Goal: Communication & Community: Share content

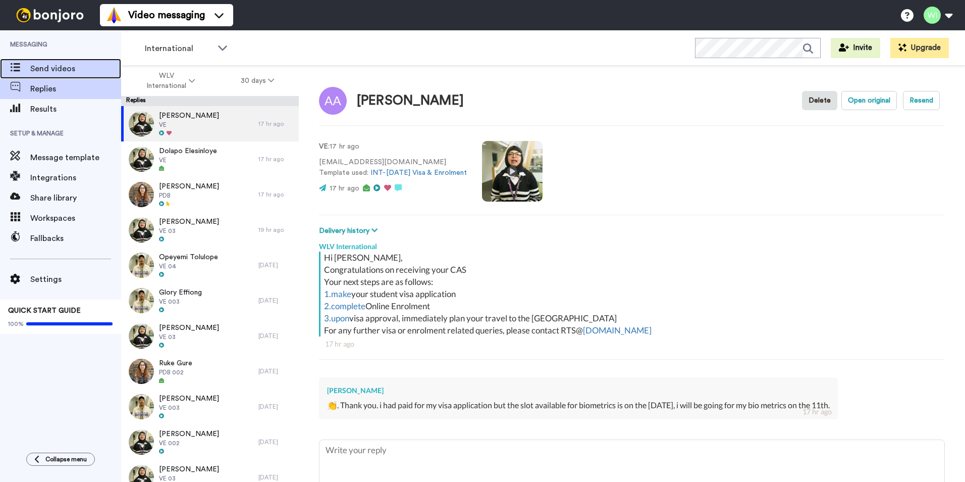
click at [80, 67] on span "Send videos" at bounding box center [75, 69] width 91 height 12
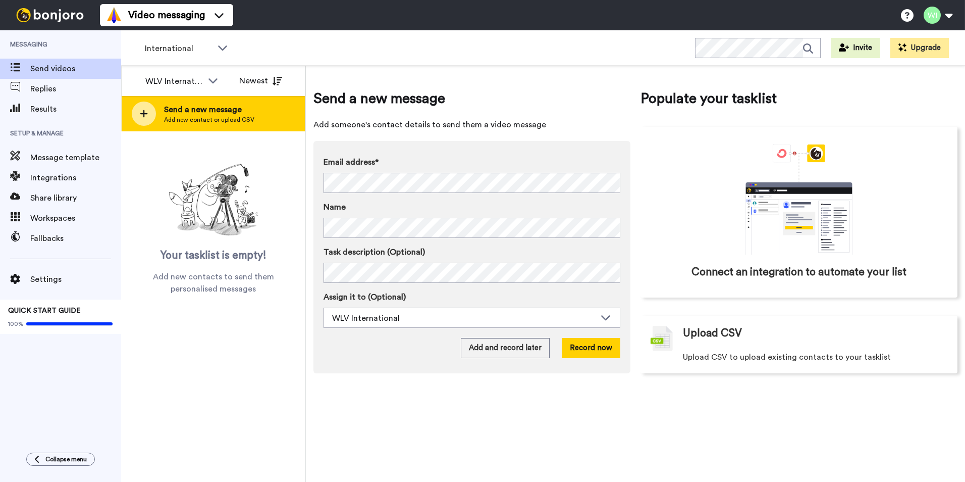
click at [250, 121] on span "Add new contact or upload CSV" at bounding box center [209, 120] width 90 height 8
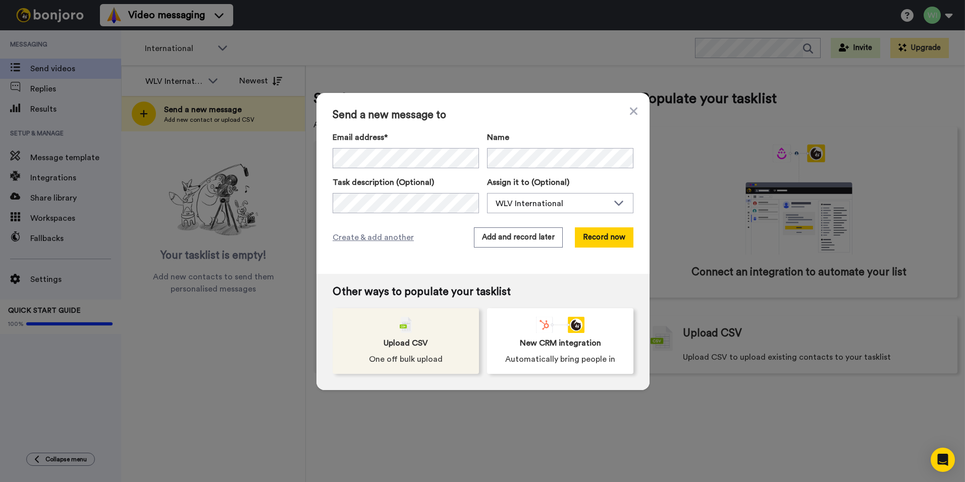
click at [408, 330] on div "Upload CSV One off bulk upload" at bounding box center [406, 341] width 146 height 66
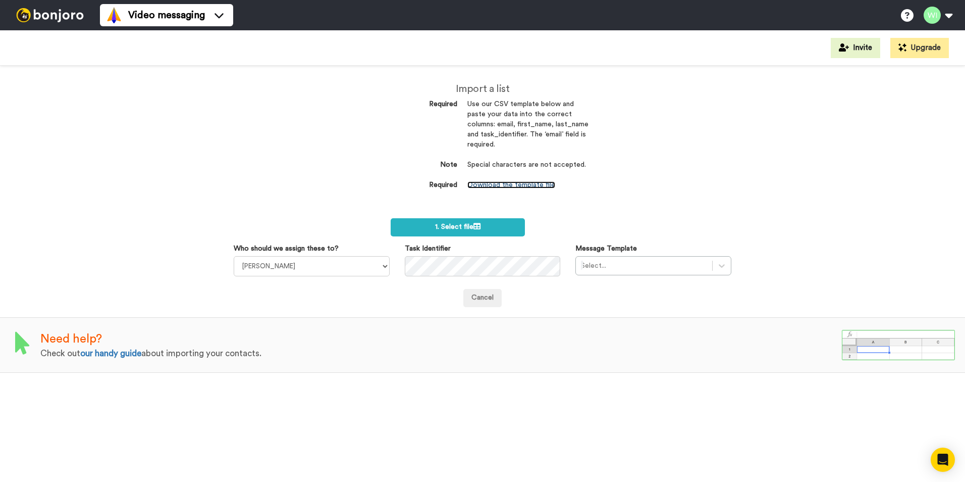
click at [550, 182] on link "Download the template file" at bounding box center [512, 184] width 88 height 7
click at [382, 266] on select "[PERSON_NAME] [PERSON_NAME] WLV Academic (FSE) [PERSON_NAME] Ademokoya UK Recru…" at bounding box center [312, 266] width 156 height 20
select select "d575366b-34de-4d4d-ba6c-d2d11e507584"
click at [234, 256] on select "Laura Wright Amarjit Duggal WLV Academic (FSE) Divandra Birla Bolutife Ademokoy…" at bounding box center [312, 266] width 156 height 20
click at [720, 262] on icon at bounding box center [722, 266] width 10 height 10
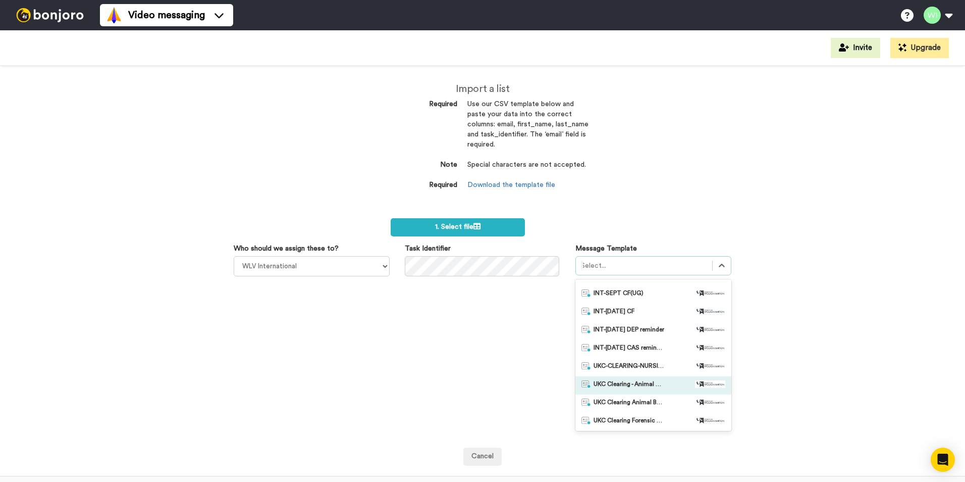
scroll to position [101, 0]
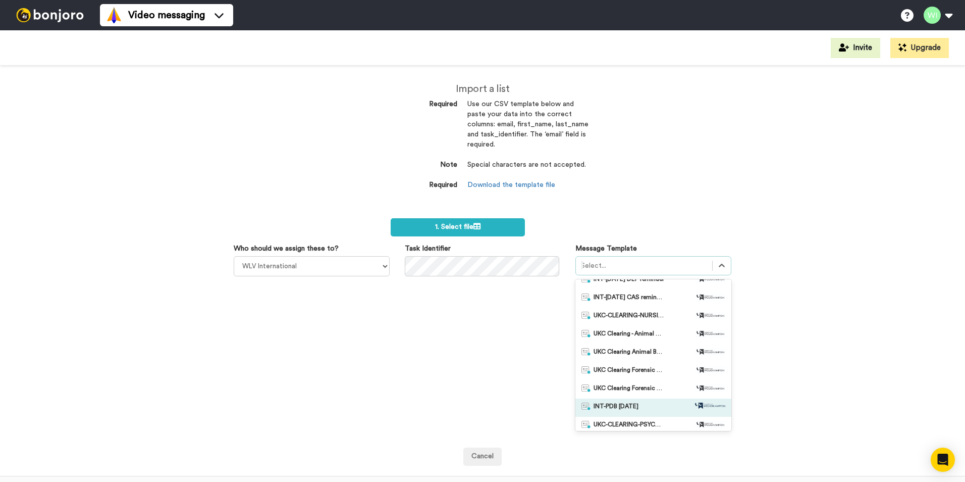
click at [651, 408] on div "INT-PDB Sept 2025" at bounding box center [654, 407] width 144 height 10
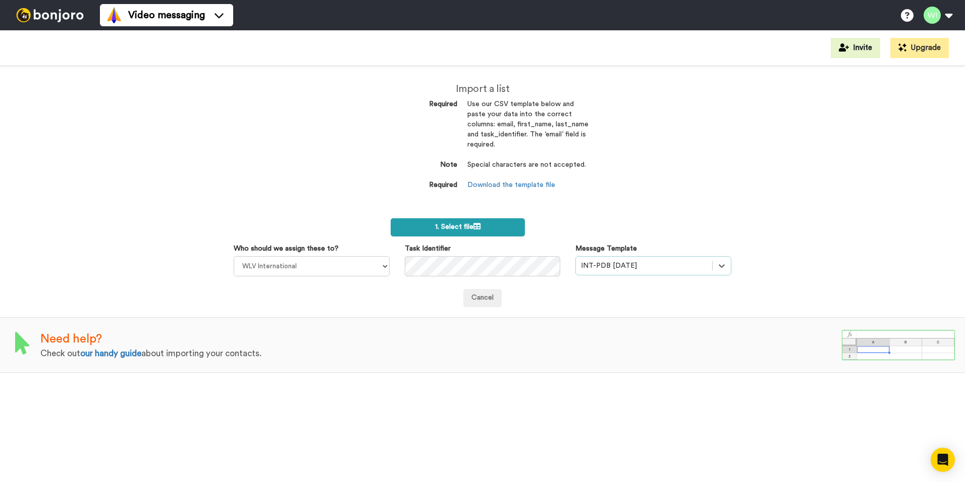
click at [514, 224] on label "1. Select file" at bounding box center [458, 227] width 134 height 18
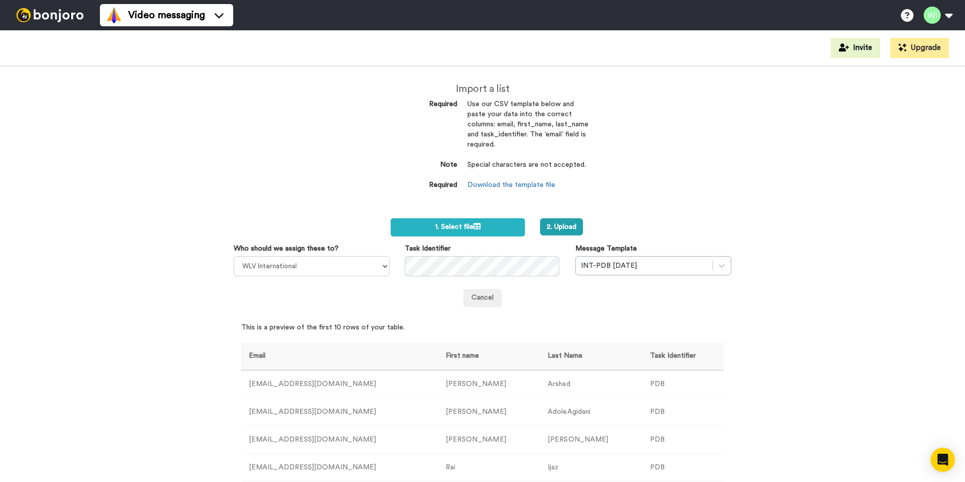
click at [567, 235] on form "1. Select file 2. Upload Who should we assign these to? Laura Wright Amarjit Du…" at bounding box center [483, 262] width 498 height 89
click at [565, 230] on button "2. Upload" at bounding box center [561, 226] width 43 height 17
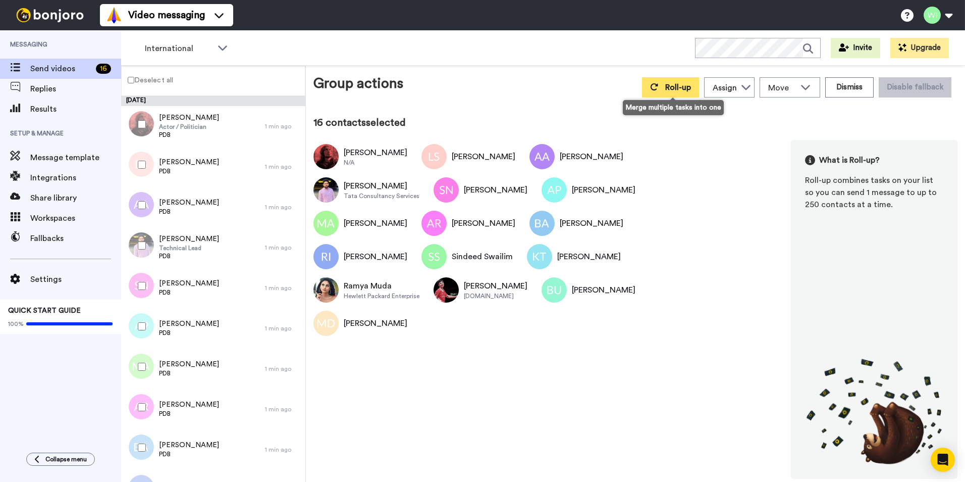
click at [655, 89] on icon at bounding box center [655, 86] width 8 height 7
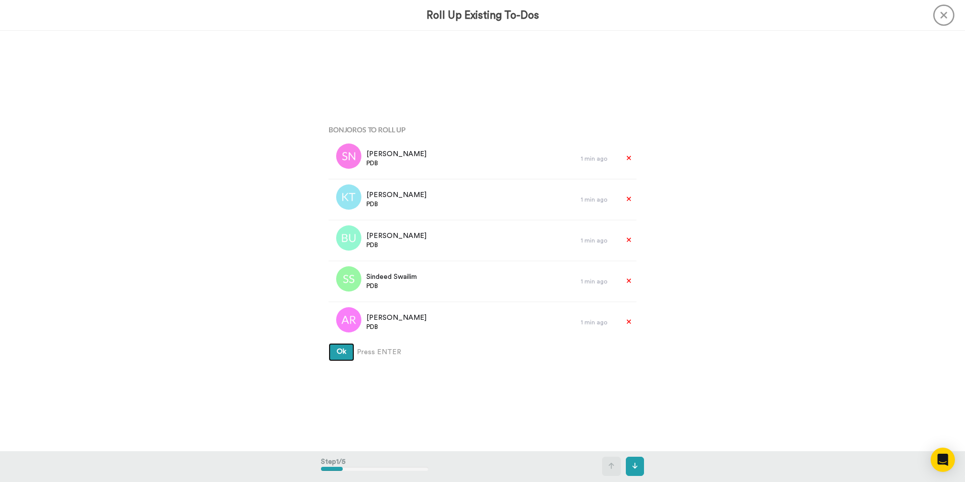
click at [331, 351] on button "Ok" at bounding box center [342, 352] width 26 height 18
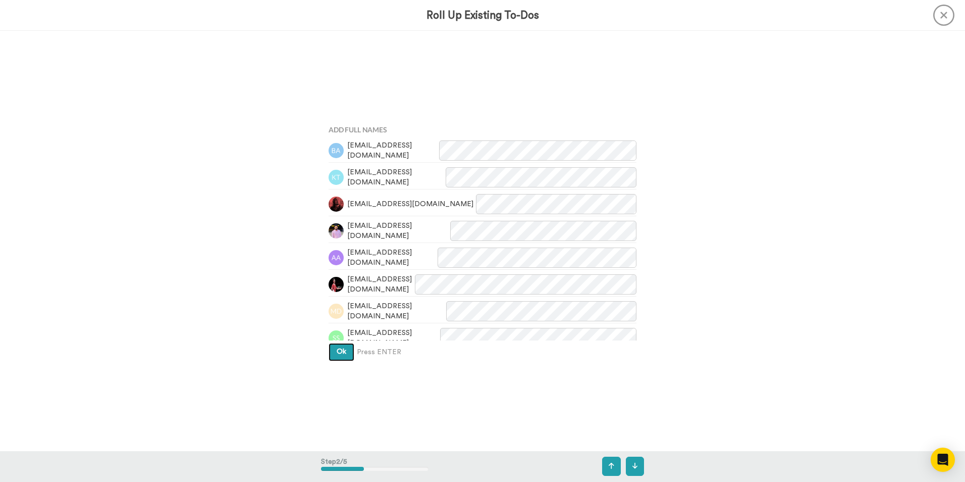
click at [347, 351] on button "Ok" at bounding box center [342, 352] width 26 height 18
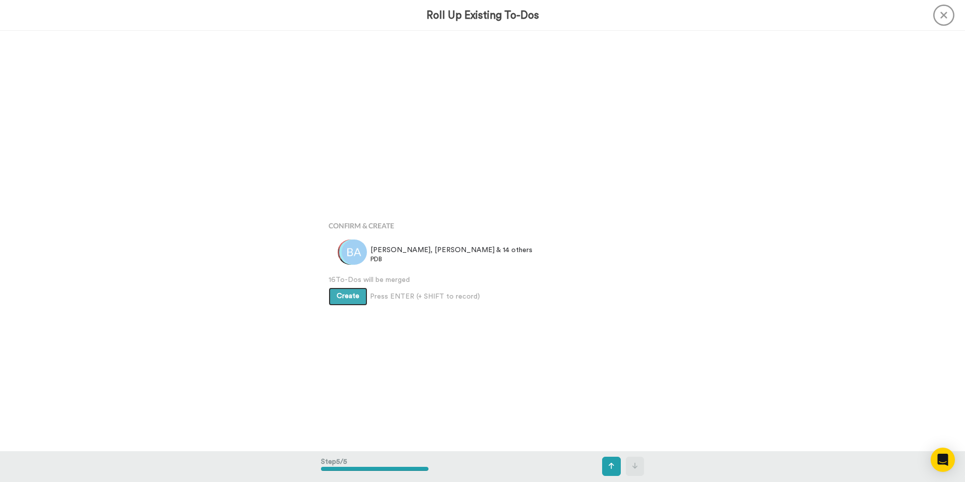
scroll to position [1680, 0]
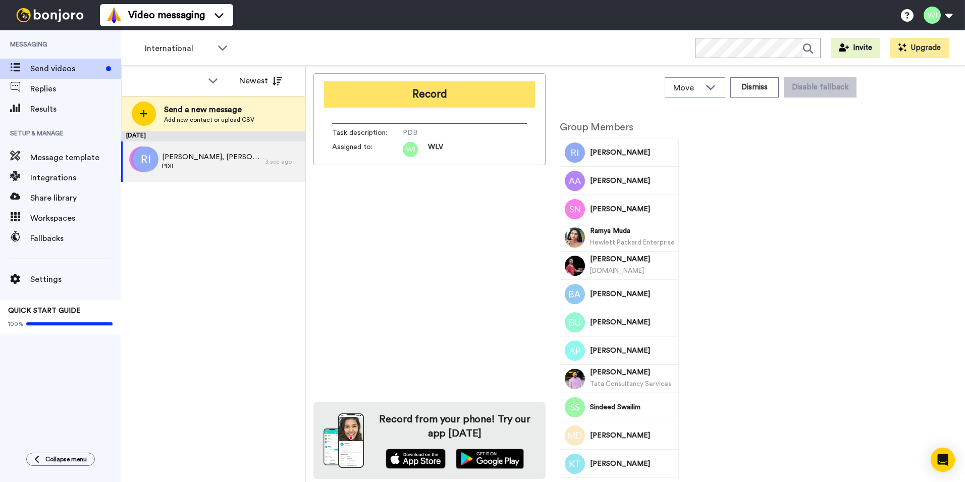
click at [380, 94] on button "Record" at bounding box center [429, 94] width 211 height 26
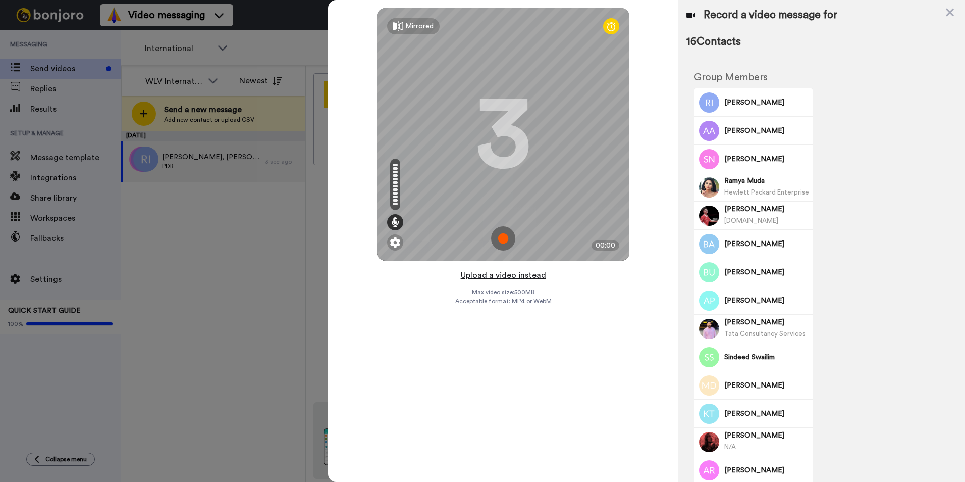
click at [513, 270] on button "Upload a video instead" at bounding box center [503, 275] width 91 height 13
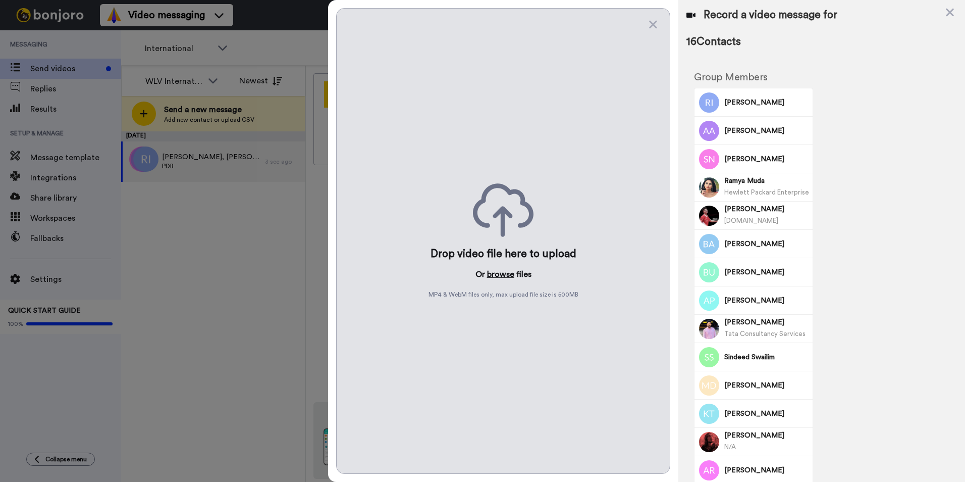
click at [497, 277] on button "browse" at bounding box center [500, 274] width 27 height 12
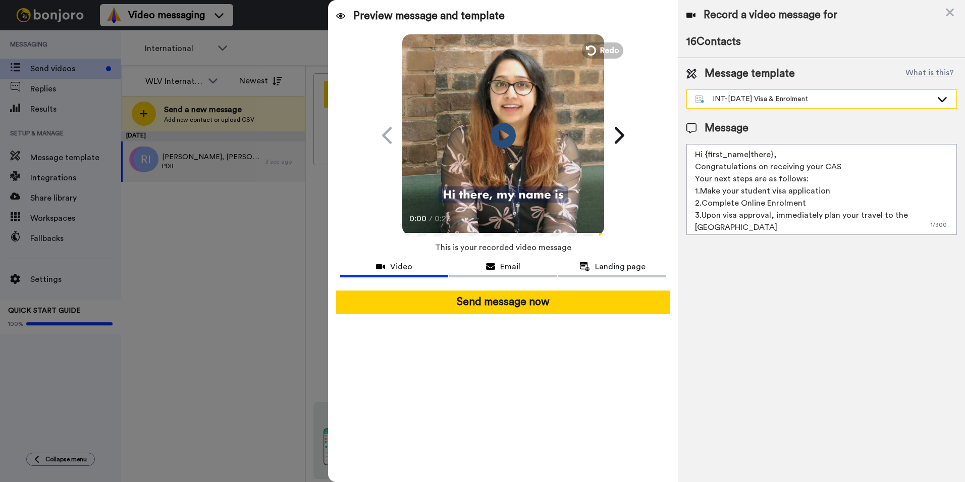
click at [820, 104] on div "INT-Sept 25 Visa & Enrolment" at bounding box center [813, 99] width 237 height 10
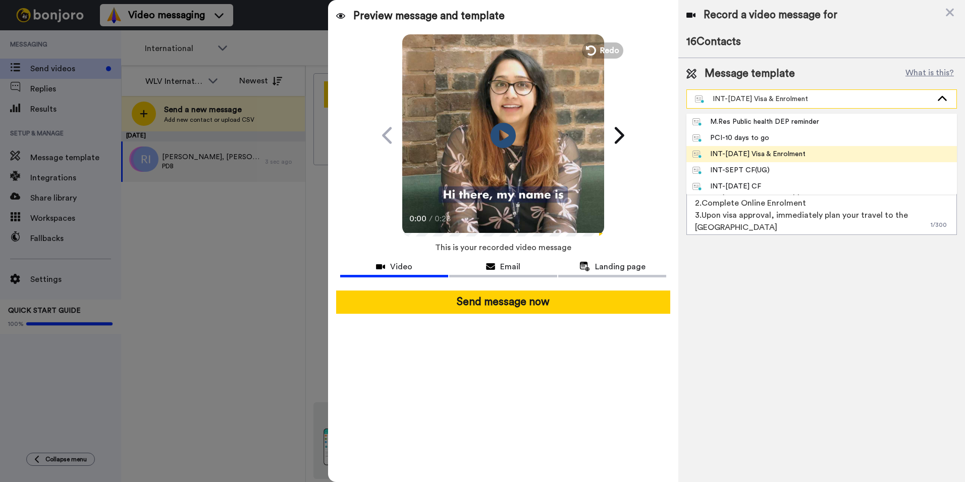
click at [798, 91] on div "INT-Sept 25 Visa & Enrolment" at bounding box center [822, 99] width 270 height 18
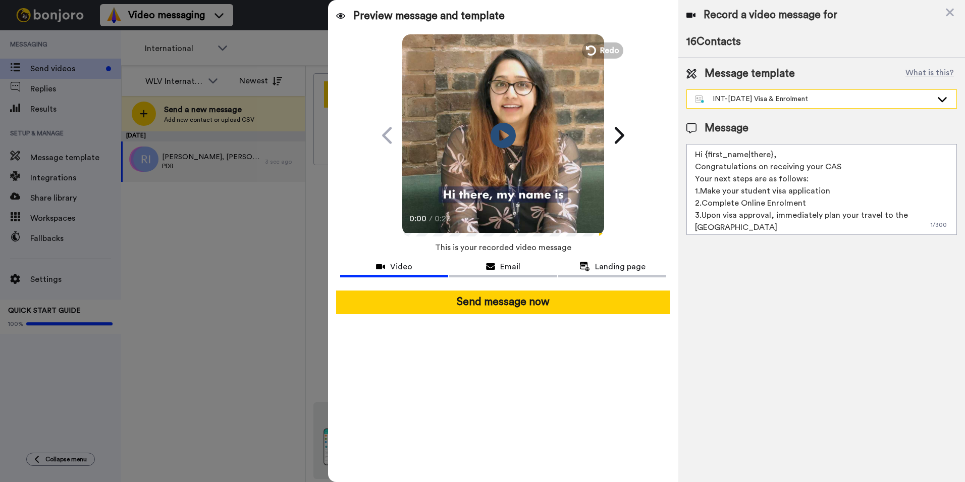
click at [815, 92] on div "INT-Sept 25 Visa & Enrolment" at bounding box center [822, 99] width 270 height 18
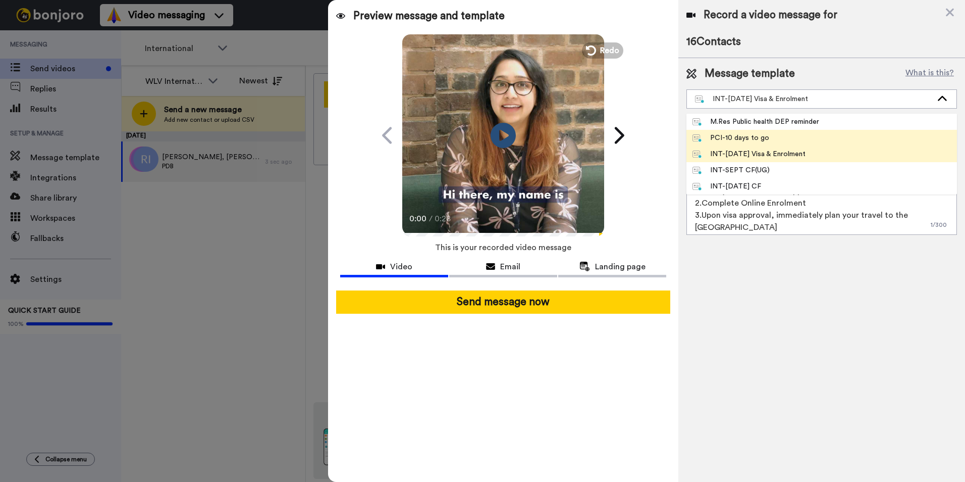
drag, startPoint x: 827, startPoint y: 95, endPoint x: 793, endPoint y: 133, distance: 51.5
click at [795, 109] on div "INT-Sept 25 Visa & Enrolment M.Res Public health DEP reminder PCI-10 days to go…" at bounding box center [822, 98] width 271 height 19
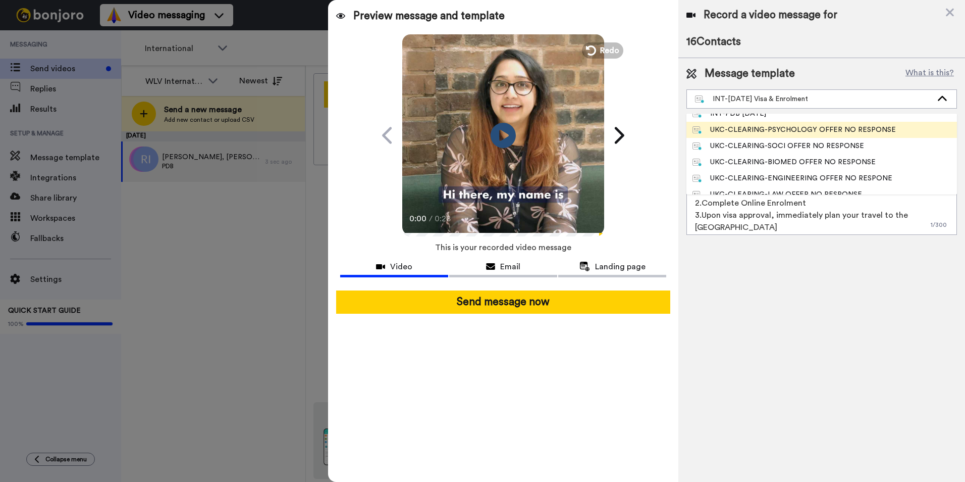
scroll to position [151, 0]
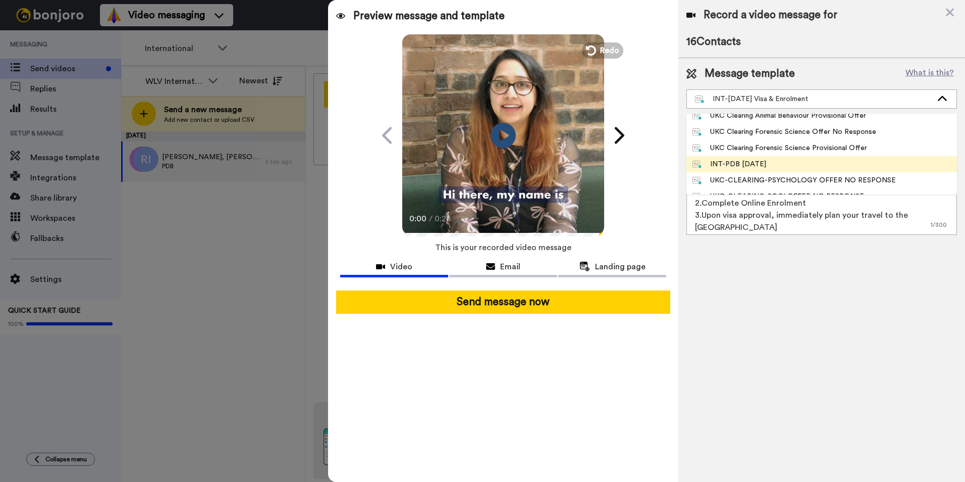
click at [763, 160] on div "INT-PDB Sept 2025" at bounding box center [730, 164] width 74 height 10
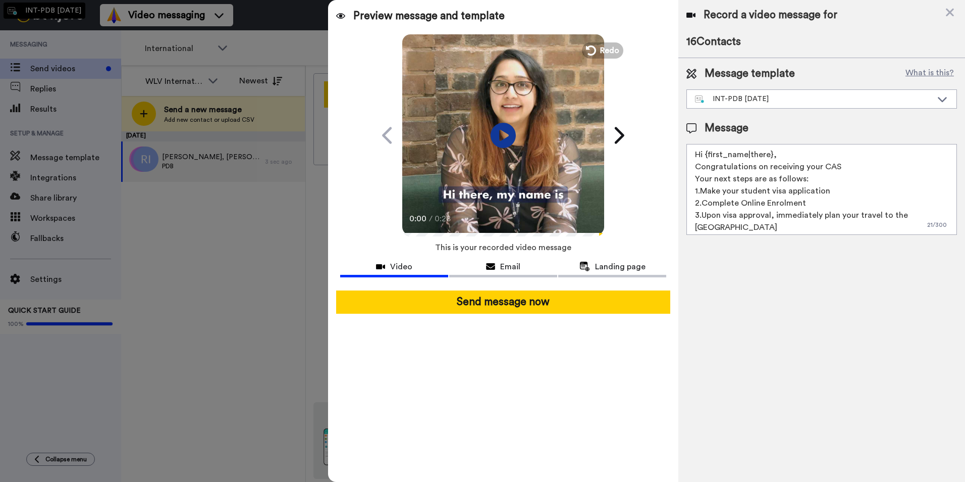
type textarea "Hello {first_name|there}, Congratulations on receiving your CAS letter. We are …"
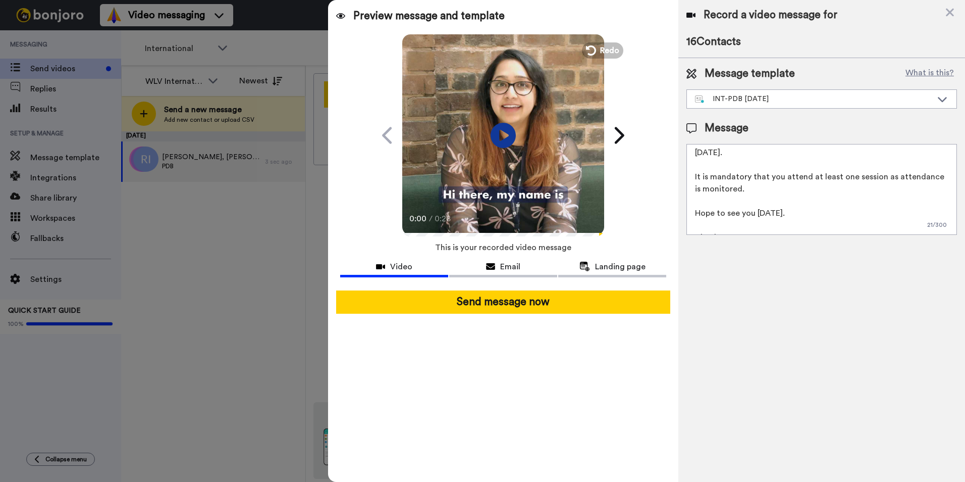
scroll to position [64, 0]
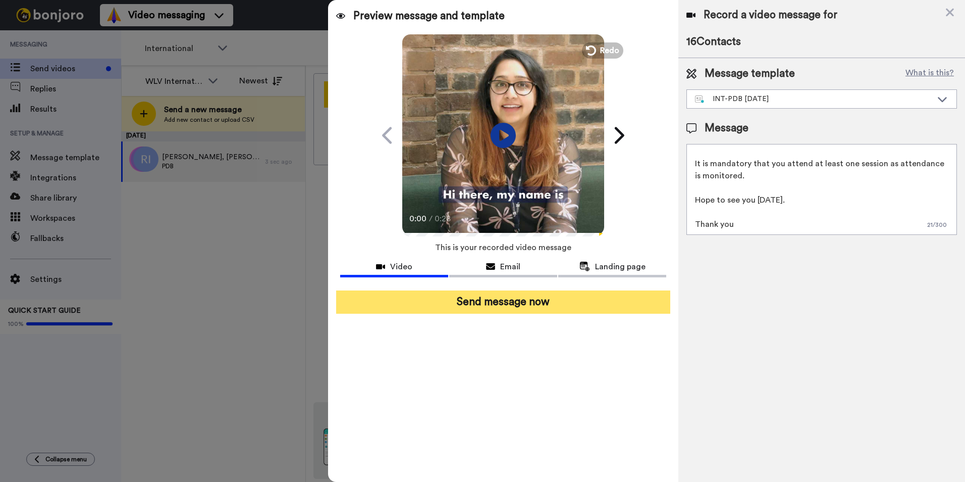
click at [531, 299] on button "Send message now" at bounding box center [503, 301] width 334 height 23
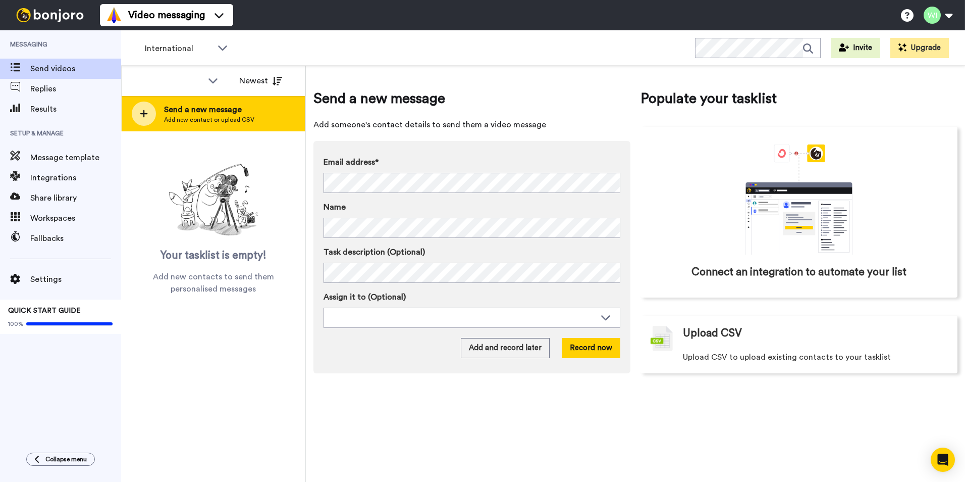
click at [240, 114] on span "Send a new message" at bounding box center [209, 110] width 90 height 12
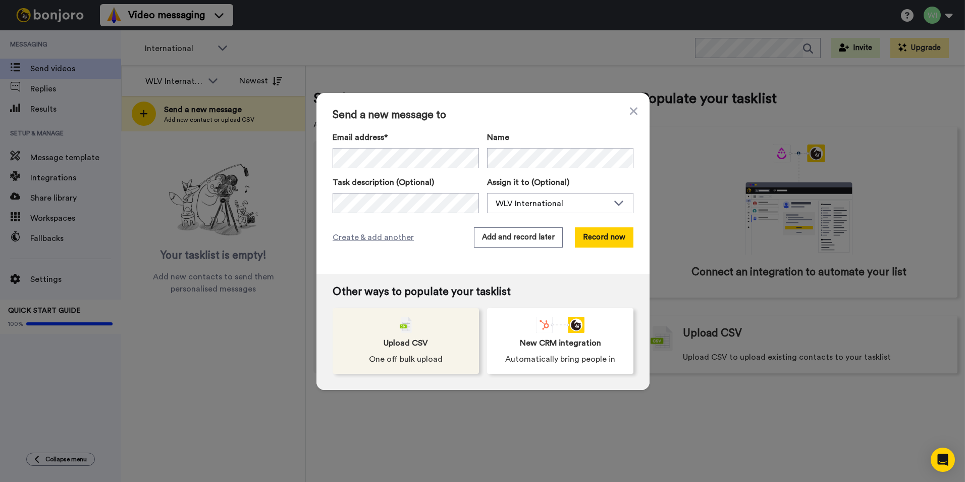
click at [453, 316] on div "Upload CSV One off bulk upload" at bounding box center [406, 341] width 146 height 66
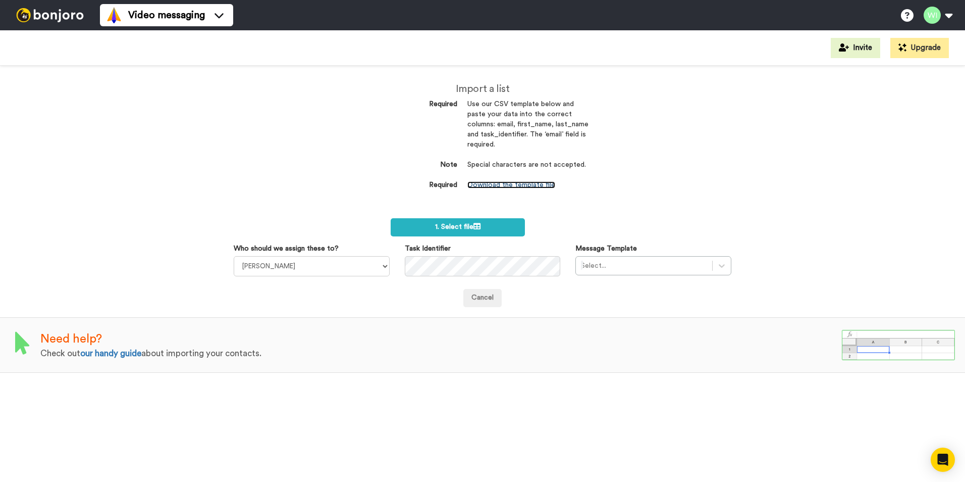
click at [504, 183] on link "Download the template file" at bounding box center [512, 184] width 88 height 7
click at [385, 269] on select "Laura Wright Amarjit Duggal WLV Academic (FSE) Divandra Birla Bolutife Ademokoy…" at bounding box center [312, 266] width 156 height 20
select select "d575366b-34de-4d4d-ba6c-d2d11e507584"
click at [234, 256] on select "Laura Wright Amarjit Duggal WLV Academic (FSE) Divandra Birla Bolutife Ademokoy…" at bounding box center [312, 266] width 156 height 20
click at [720, 270] on icon at bounding box center [722, 266] width 10 height 10
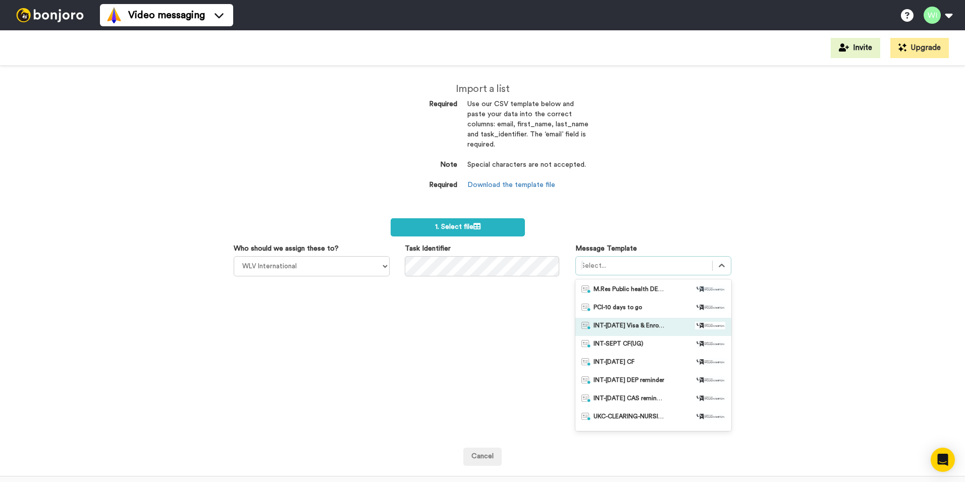
click at [650, 320] on div "INT-Sept 25 Visa & Enrolment" at bounding box center [654, 327] width 156 height 18
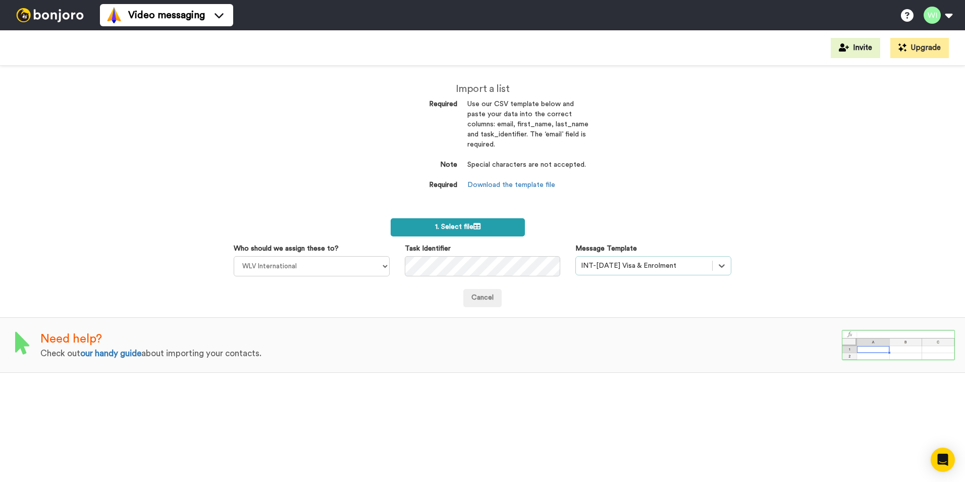
click at [510, 223] on label "1. Select file" at bounding box center [458, 227] width 134 height 18
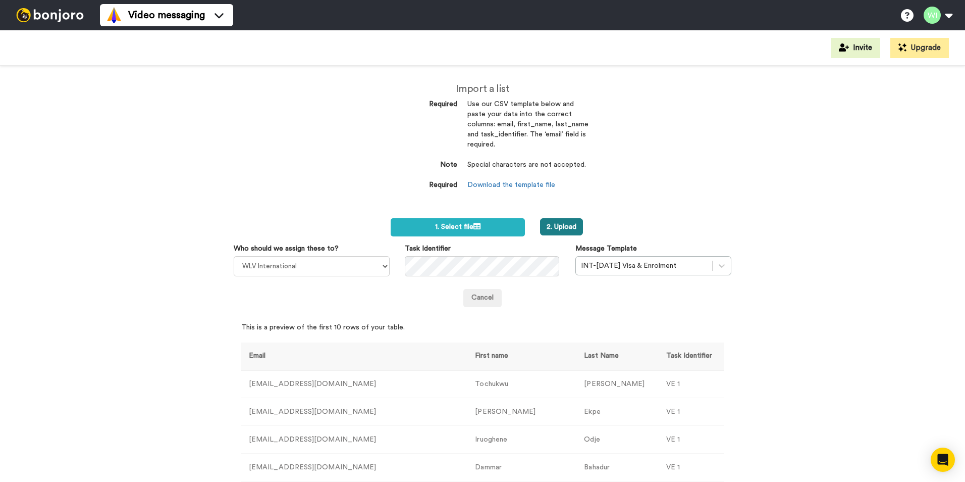
click at [550, 228] on button "2. Upload" at bounding box center [561, 226] width 43 height 17
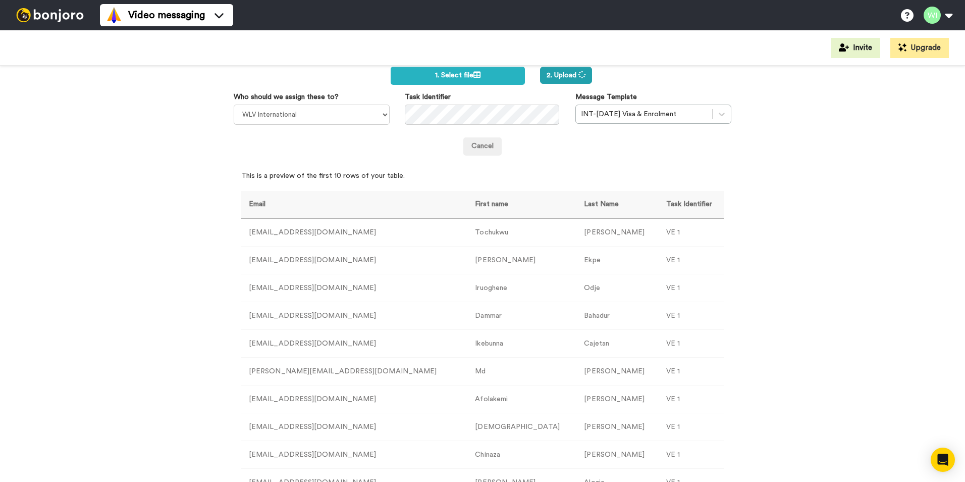
scroll to position [242, 0]
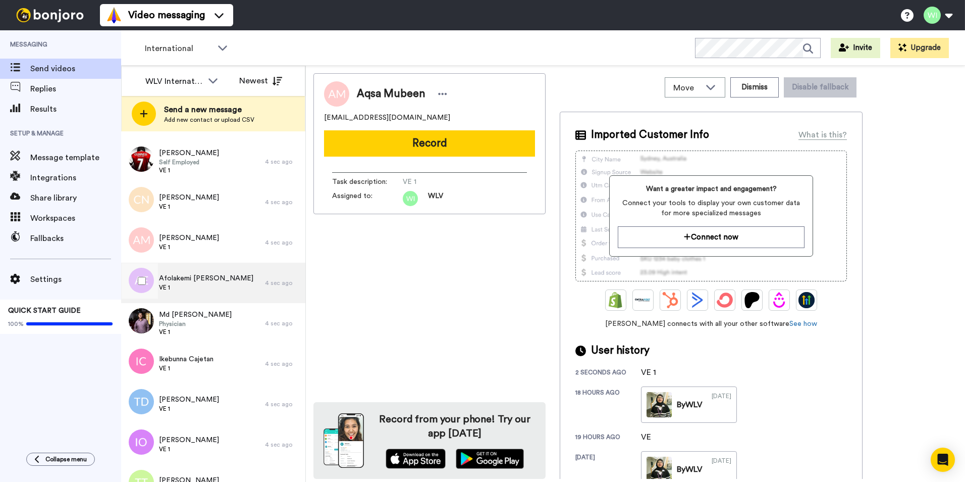
scroll to position [629, 0]
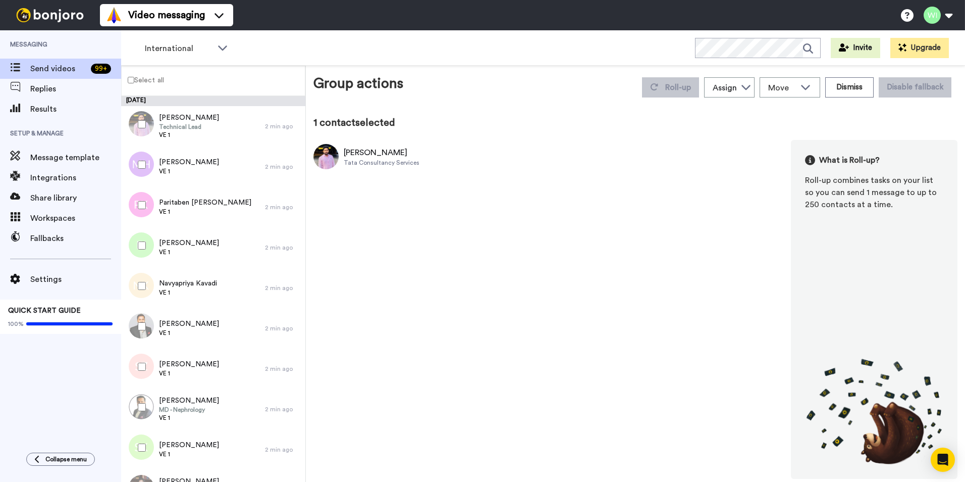
click at [133, 86] on div "Select all" at bounding box center [213, 81] width 184 height 30
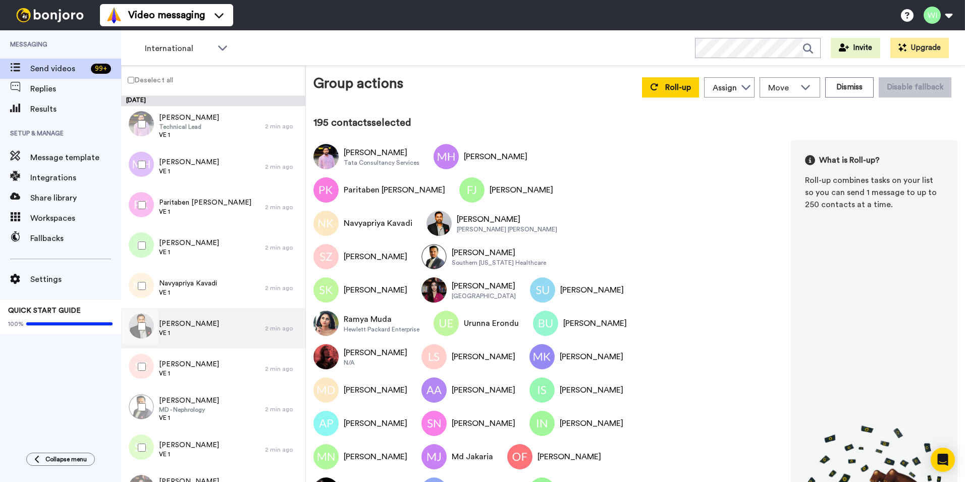
scroll to position [50, 0]
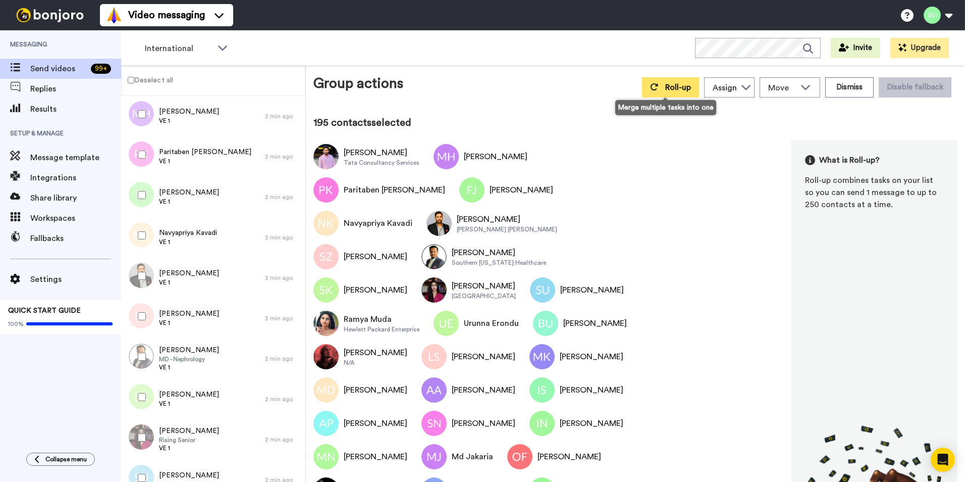
click at [676, 83] on span "Roll-up" at bounding box center [678, 87] width 26 height 8
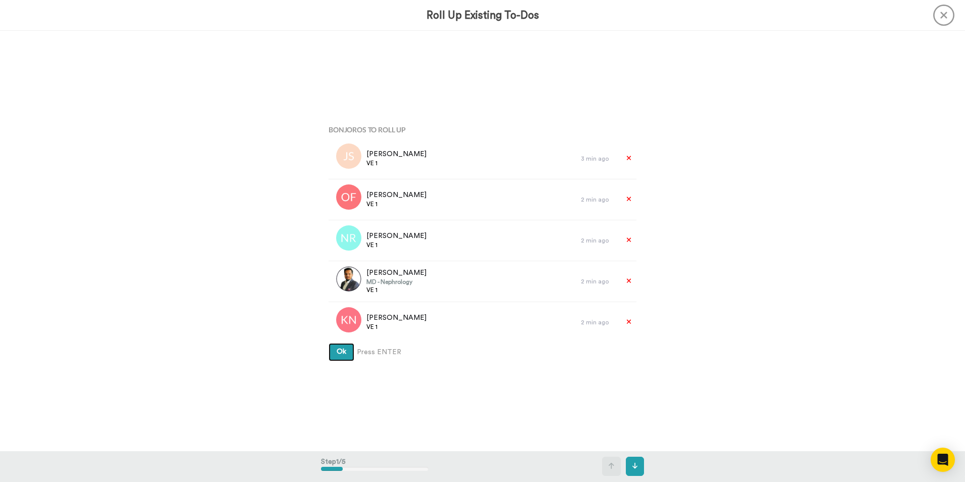
click at [337, 351] on span "Ok" at bounding box center [342, 351] width 10 height 7
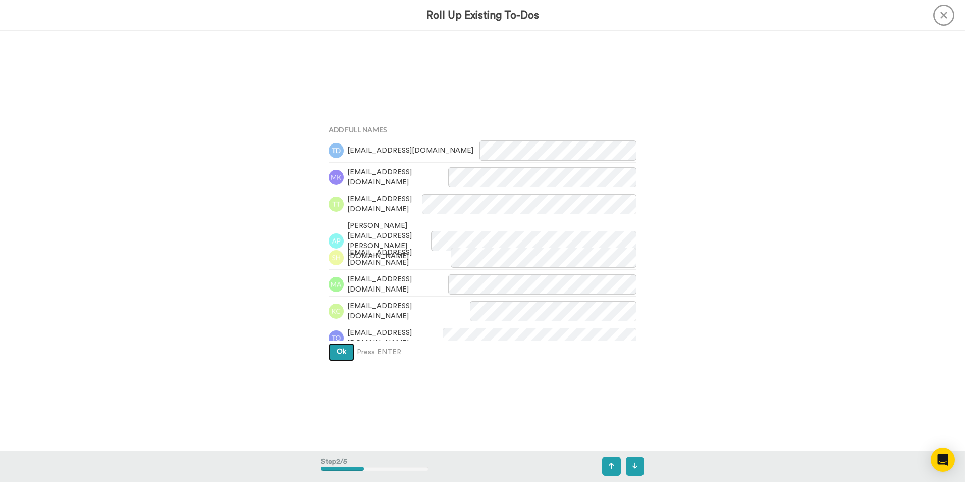
click at [343, 355] on button "Ok" at bounding box center [342, 352] width 26 height 18
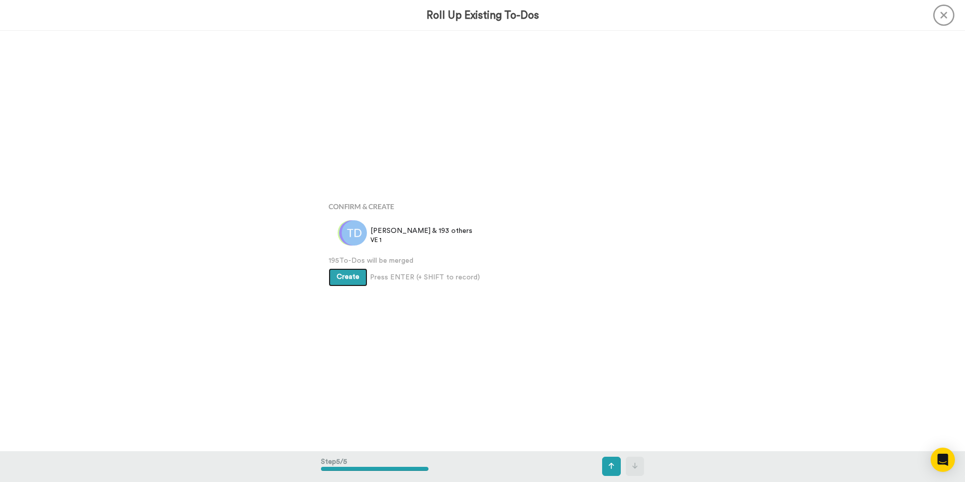
scroll to position [1680, 0]
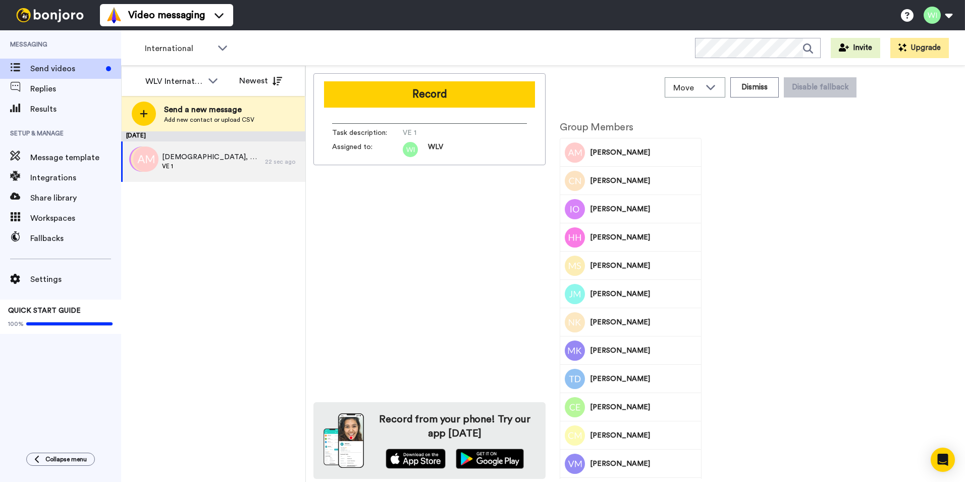
drag, startPoint x: 415, startPoint y: 95, endPoint x: 388, endPoint y: 59, distance: 45.5
click at [415, 95] on button "Record" at bounding box center [429, 94] width 211 height 26
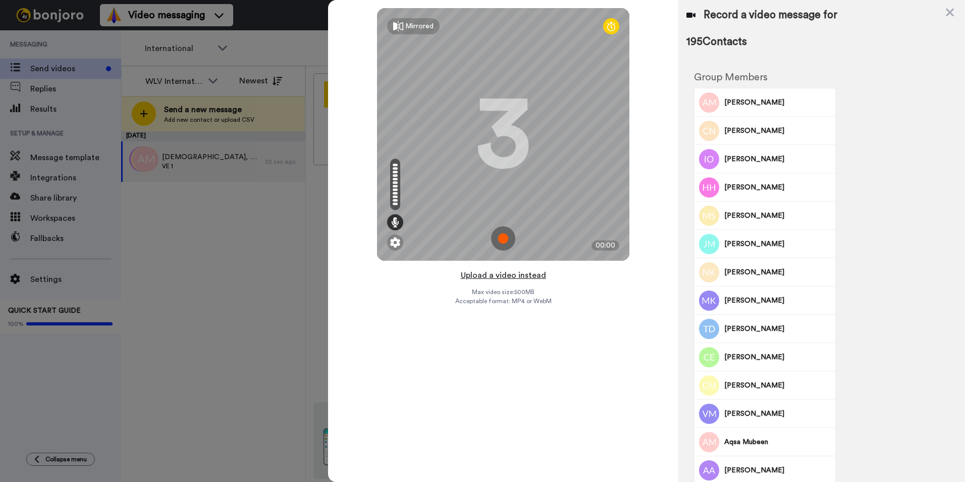
click at [534, 275] on button "Upload a video instead" at bounding box center [503, 275] width 91 height 13
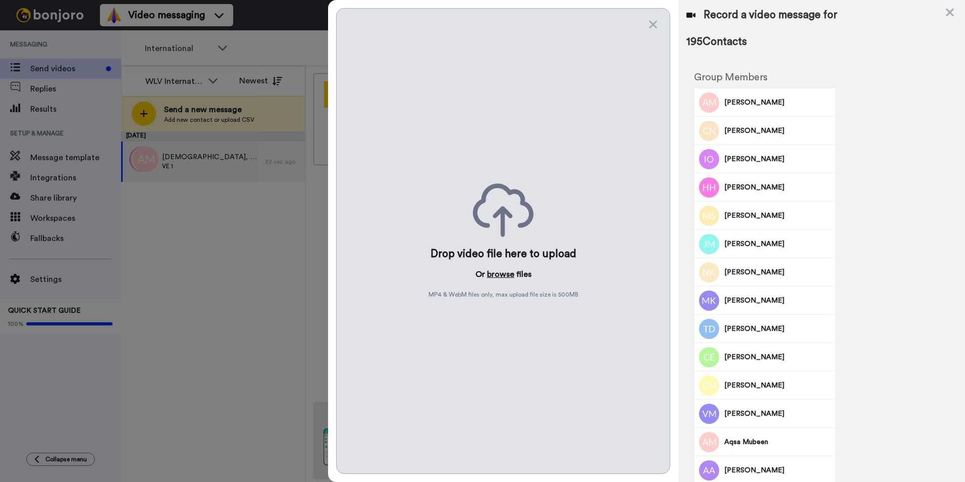
click at [502, 270] on button "browse" at bounding box center [500, 274] width 27 height 12
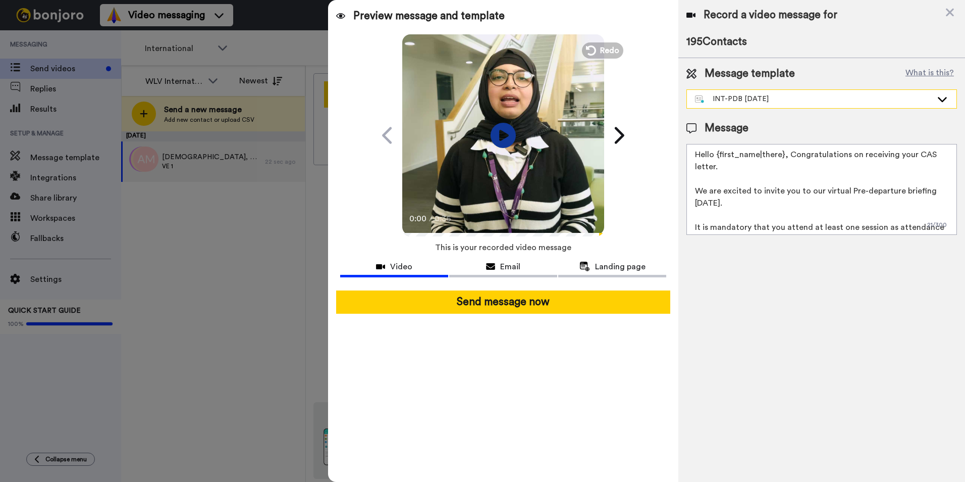
click at [845, 101] on div "INT-PDB Sept 2025" at bounding box center [813, 99] width 237 height 10
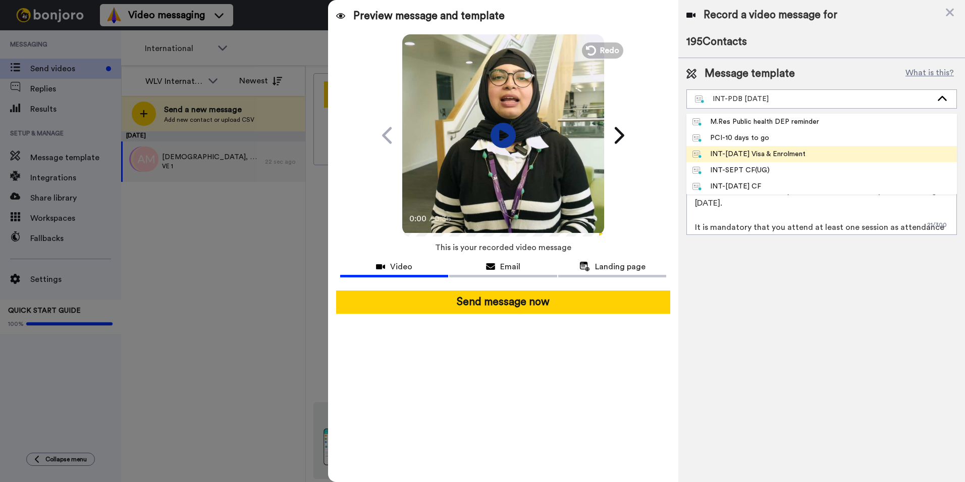
click at [796, 158] on div "INT-Sept 25 Visa & Enrolment" at bounding box center [749, 154] width 113 height 10
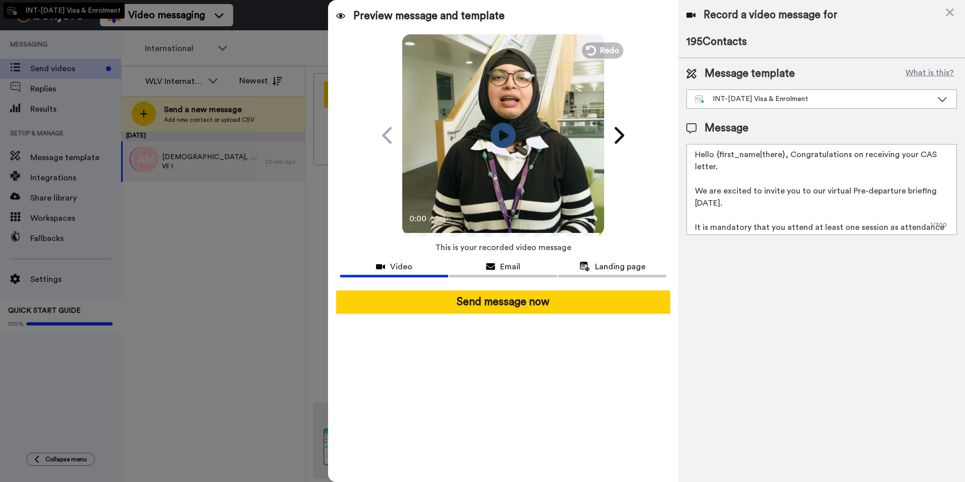
type textarea "Hi {first_name|there}, Congratulations on receiving your CAS Your next steps ar…"
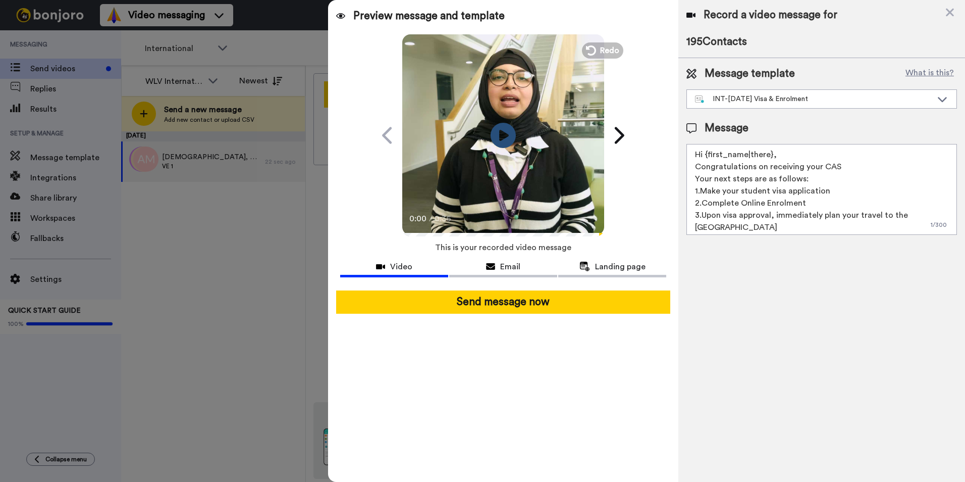
scroll to position [15, 0]
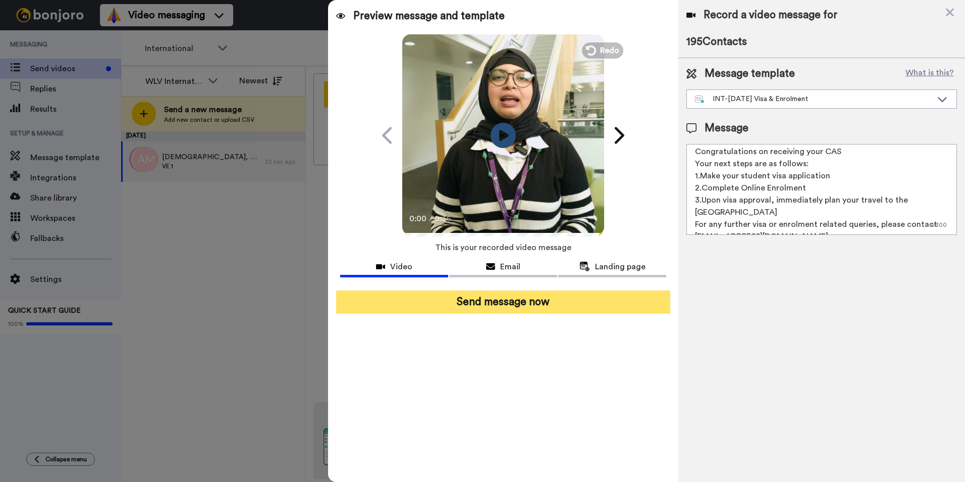
click at [569, 301] on button "Send message now" at bounding box center [503, 301] width 334 height 23
